Goal: Contribute content

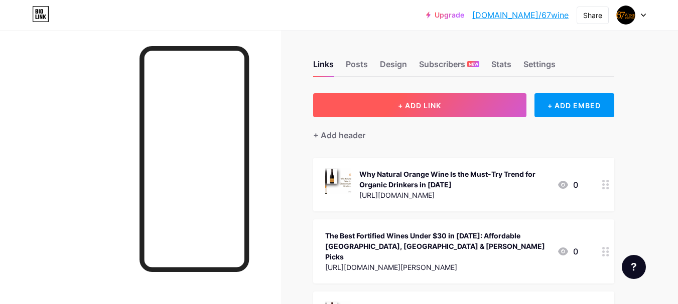
click at [428, 98] on button "+ ADD LINK" at bounding box center [419, 105] width 213 height 24
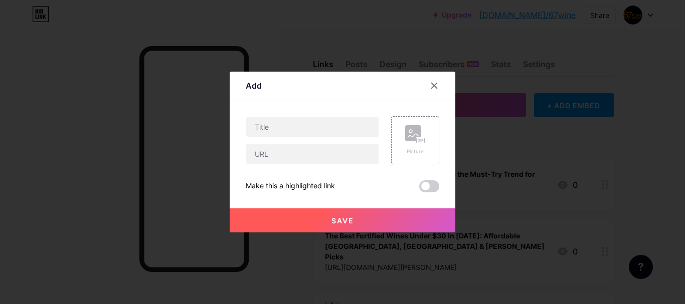
click at [312, 167] on div "Picture Make this a highlighted link Save" at bounding box center [343, 154] width 194 height 76
click at [321, 157] on input "text" at bounding box center [312, 154] width 132 height 20
click at [326, 153] on input "text" at bounding box center [312, 154] width 132 height 20
paste input "[URL][DOMAIN_NAME]"
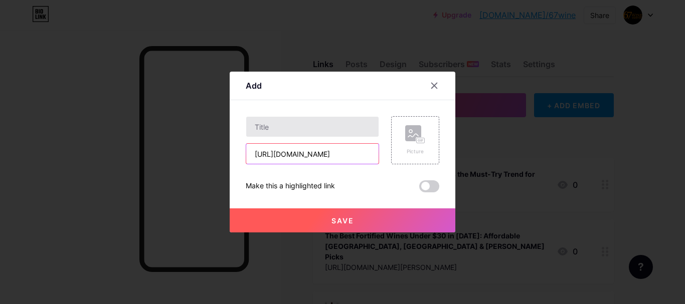
type input "[URL][DOMAIN_NAME]"
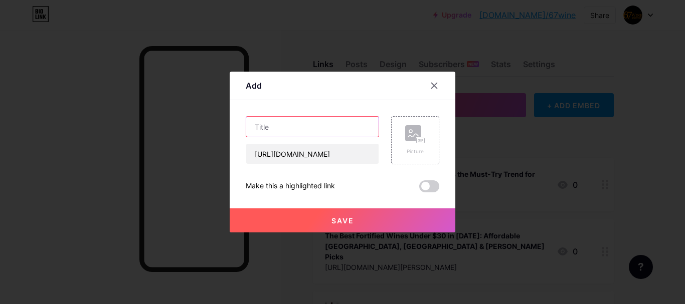
click at [305, 123] on input "text" at bounding box center [312, 127] width 132 height 20
paste input "Coastal Gin Trend of 2025 Salt-Sea Botanicals & Cocktails"
type input "Coastal Gin Trend of 2025 Salt-Sea Botanicals & Cocktails"
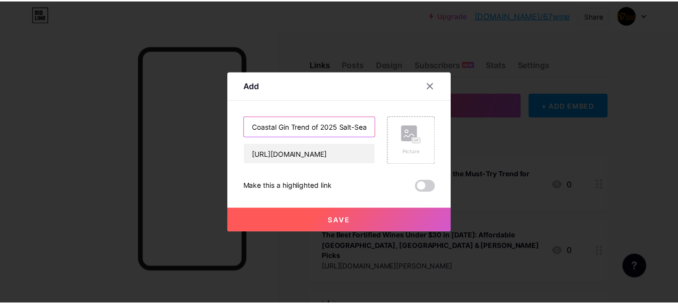
scroll to position [0, 77]
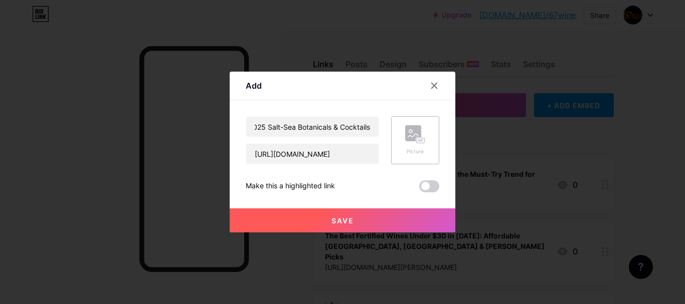
click at [419, 147] on div "Picture" at bounding box center [415, 140] width 20 height 30
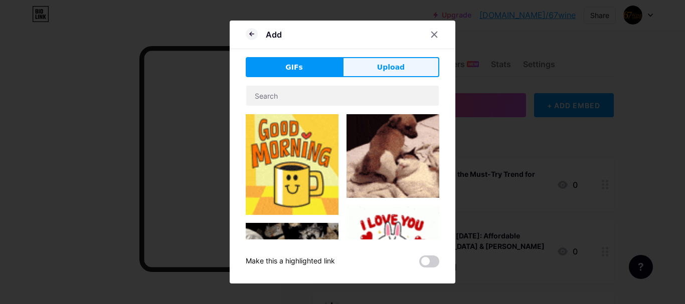
click at [379, 65] on span "Upload" at bounding box center [391, 67] width 28 height 11
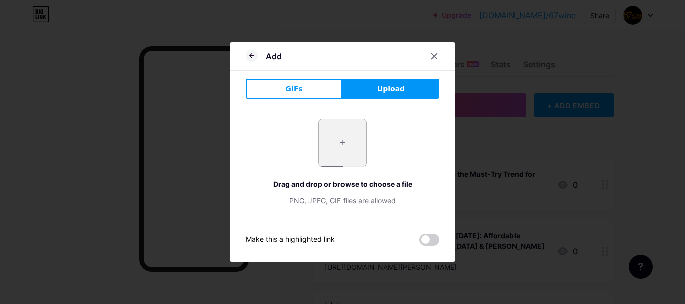
click at [340, 137] on input "file" at bounding box center [342, 142] width 47 height 47
type input "C:\fakepath\Why Coastal Gins Are the Must-Try Distilled Trend of 2025.png"
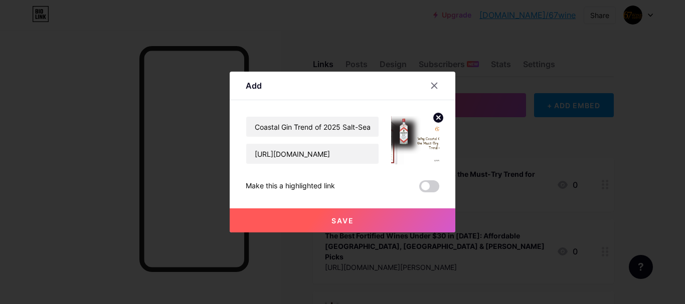
click at [377, 212] on button "Save" at bounding box center [343, 221] width 226 height 24
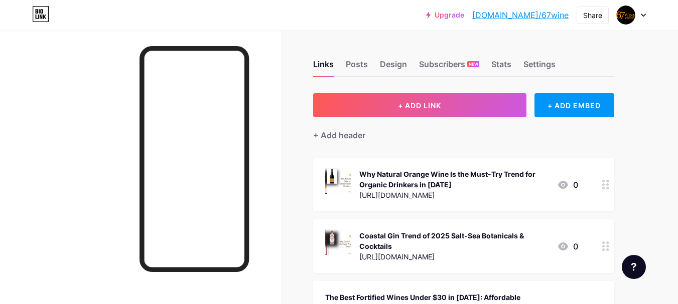
scroll to position [50, 0]
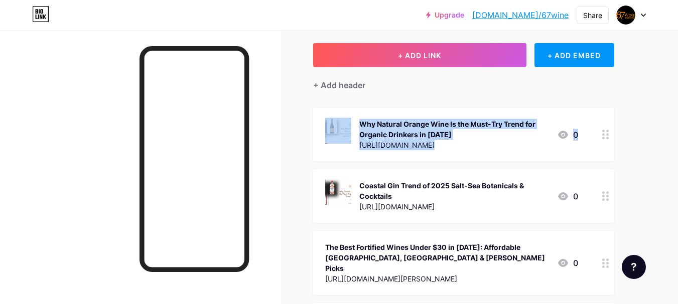
drag, startPoint x: 320, startPoint y: 200, endPoint x: 322, endPoint y: 127, distance: 73.3
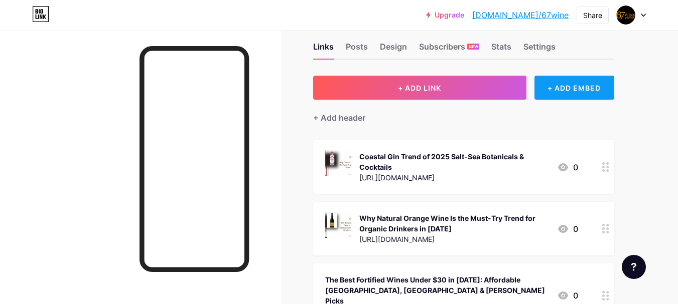
scroll to position [0, 0]
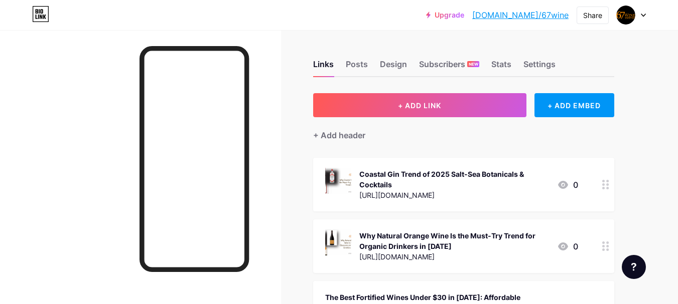
click at [548, 13] on link "[DOMAIN_NAME]/67wine" at bounding box center [520, 15] width 96 height 12
